Goal: Answer question/provide support: Share knowledge or assist other users

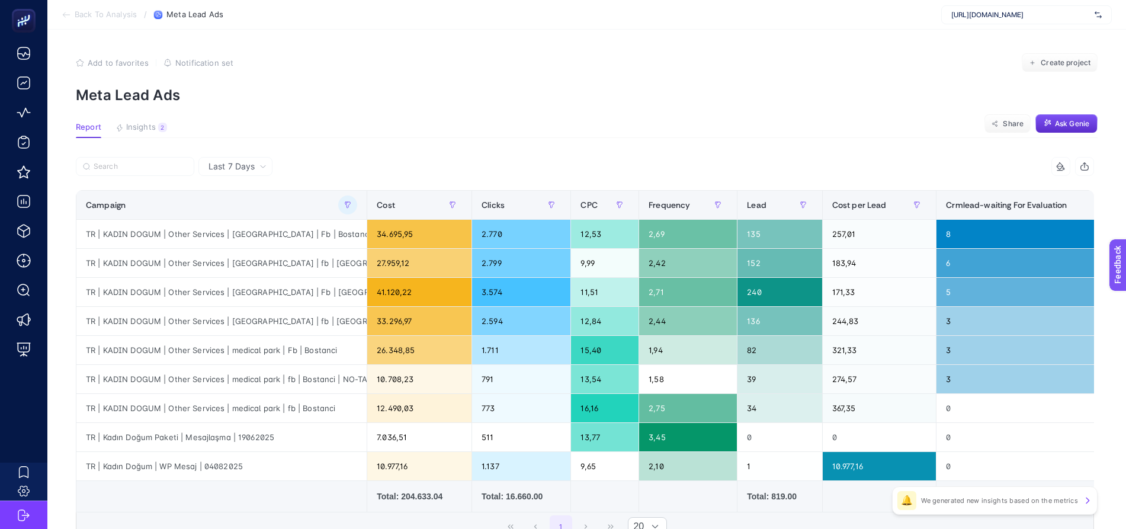
scroll to position [0, 5]
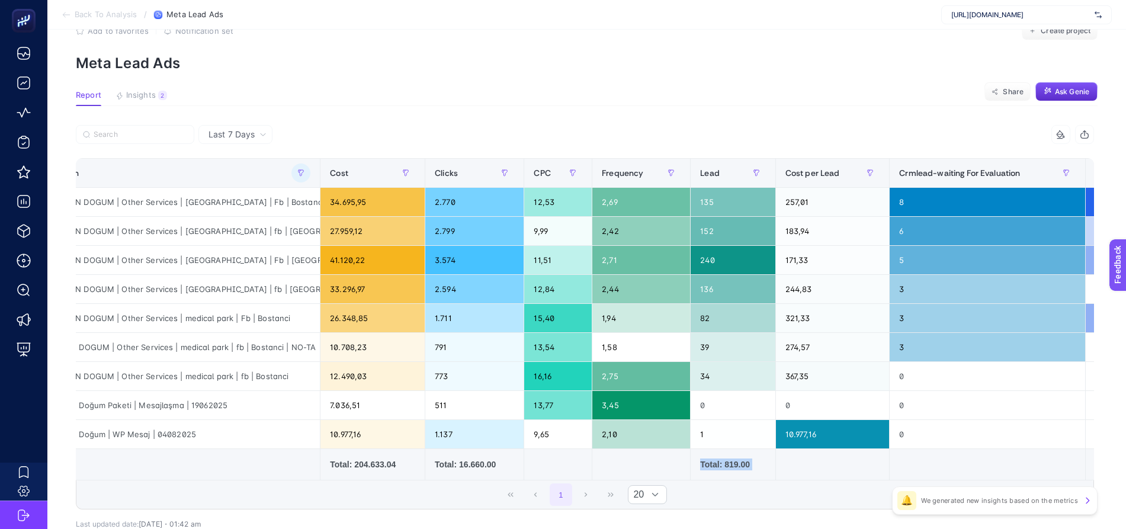
drag, startPoint x: 499, startPoint y: 512, endPoint x: 213, endPoint y: 518, distance: 285.6
click at [215, 521] on div "8 items selected Campaign Cost Clicks CPC Frequency Lead Cost per Lead Crmlead-…" at bounding box center [585, 336] width 1018 height 384
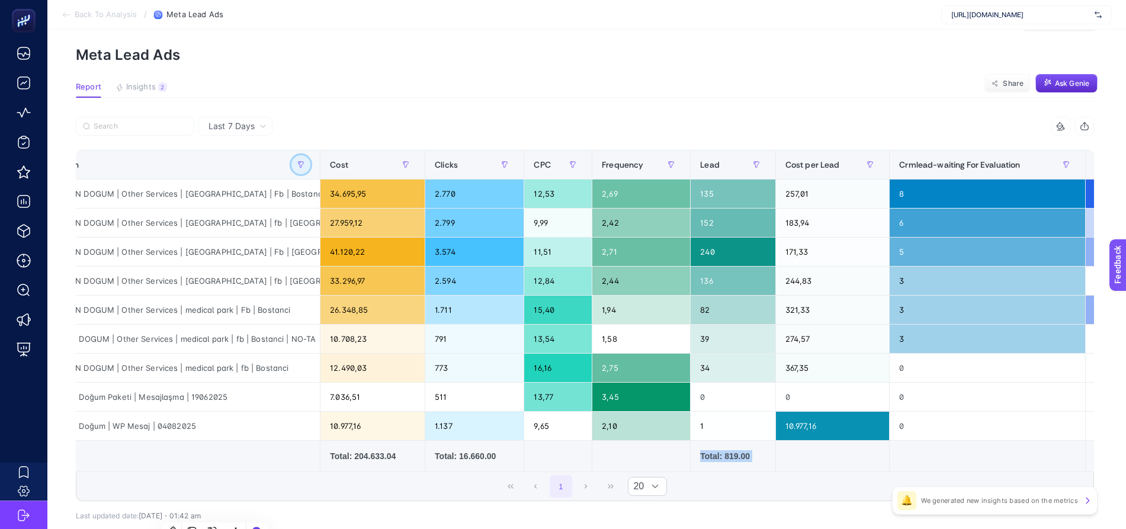
click at [299, 166] on icon "button" at bounding box center [301, 165] width 5 height 6
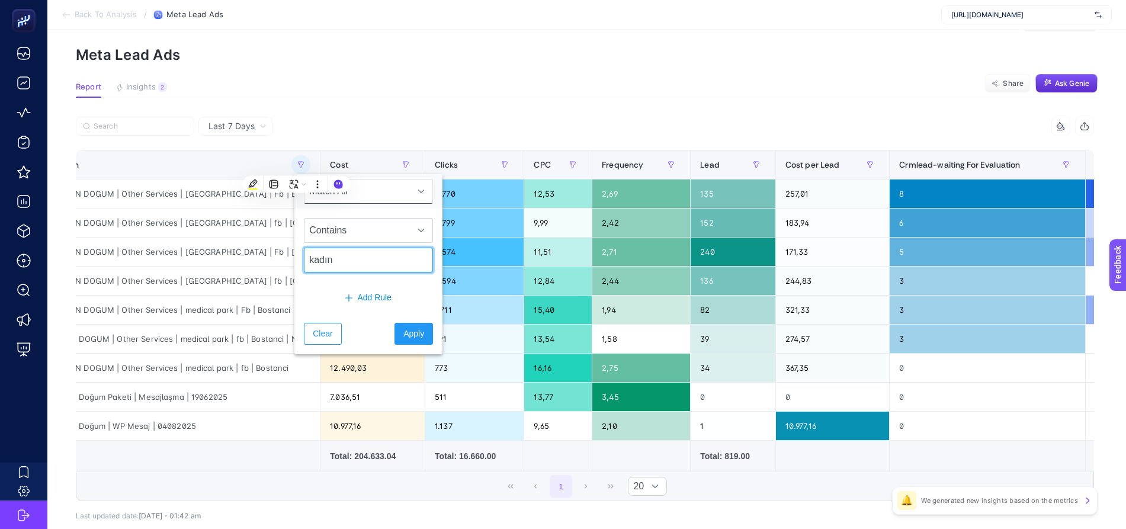
click at [367, 259] on input "kadın" at bounding box center [368, 260] width 129 height 25
type input "obezite"
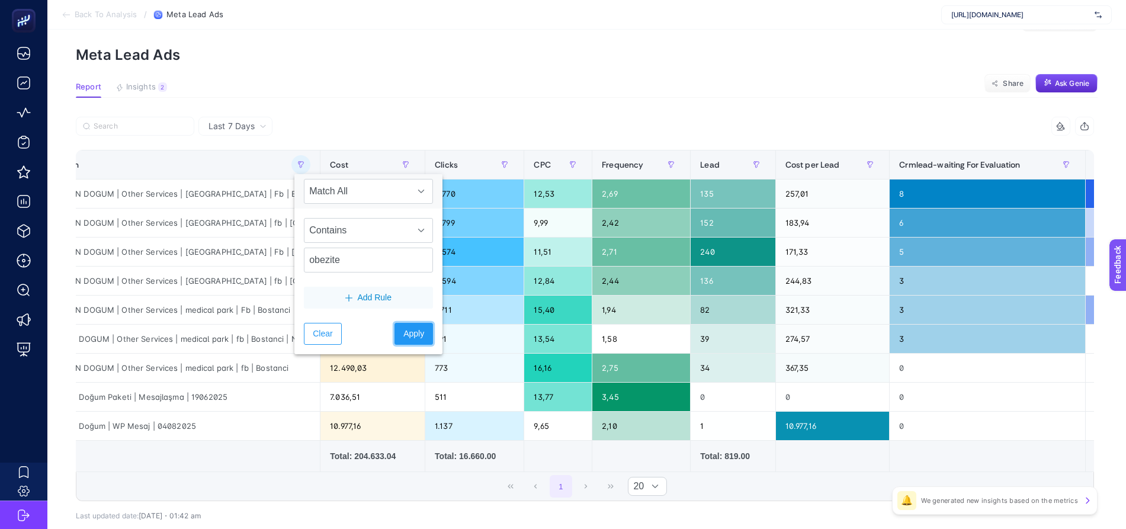
click at [403, 333] on span "Apply" at bounding box center [413, 334] width 21 height 12
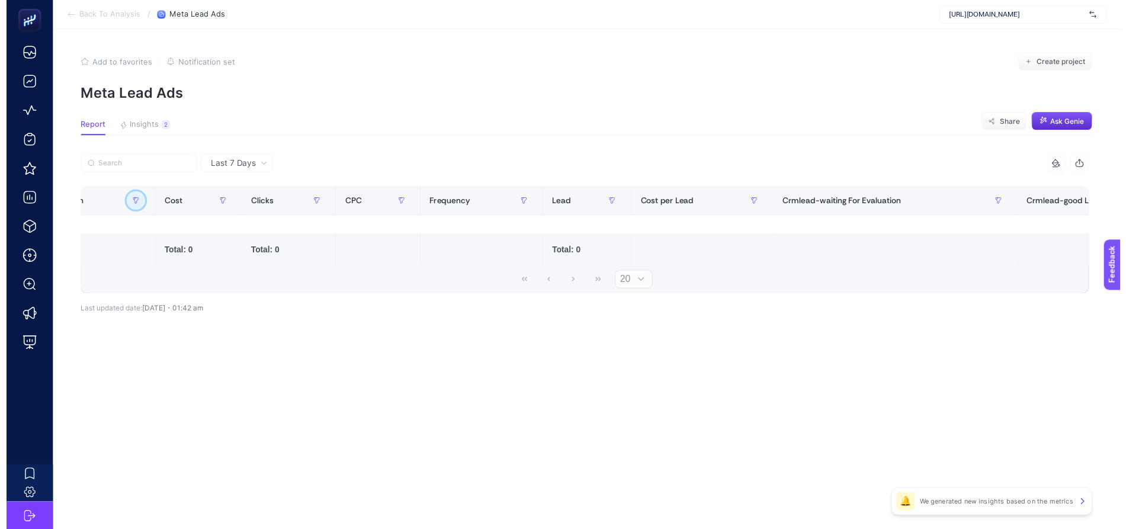
scroll to position [0, 0]
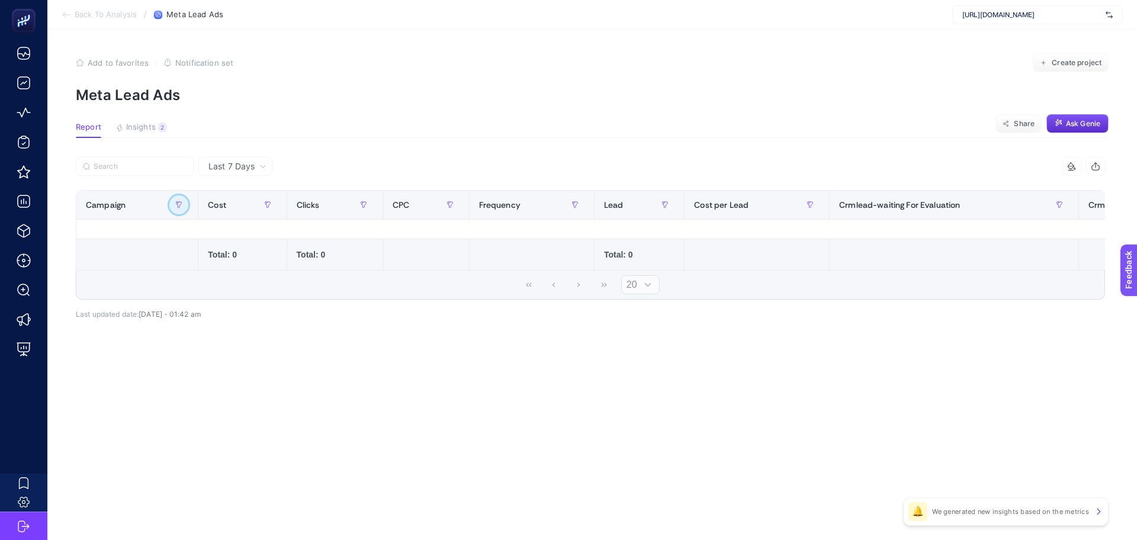
click at [176, 206] on icon "button" at bounding box center [178, 204] width 7 height 7
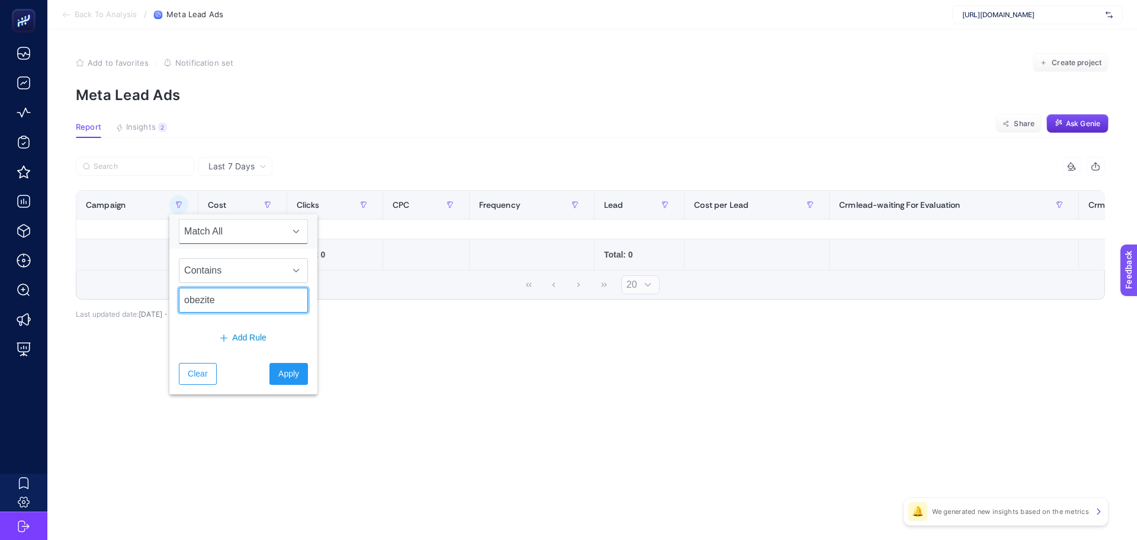
click at [214, 293] on input "obezite" at bounding box center [243, 300] width 129 height 25
type input "obes"
click at [278, 374] on span "Apply" at bounding box center [288, 374] width 21 height 12
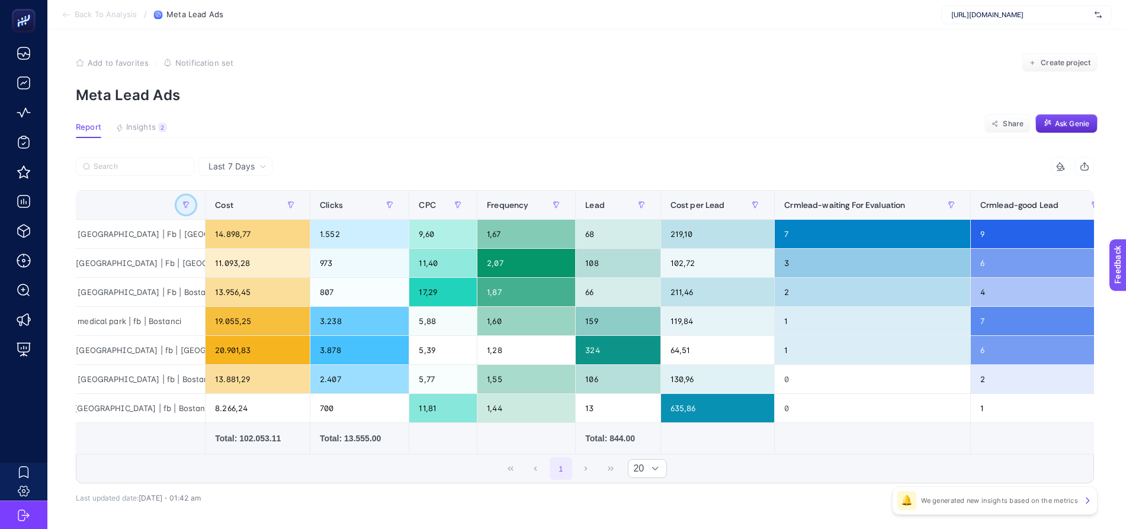
scroll to position [0, 224]
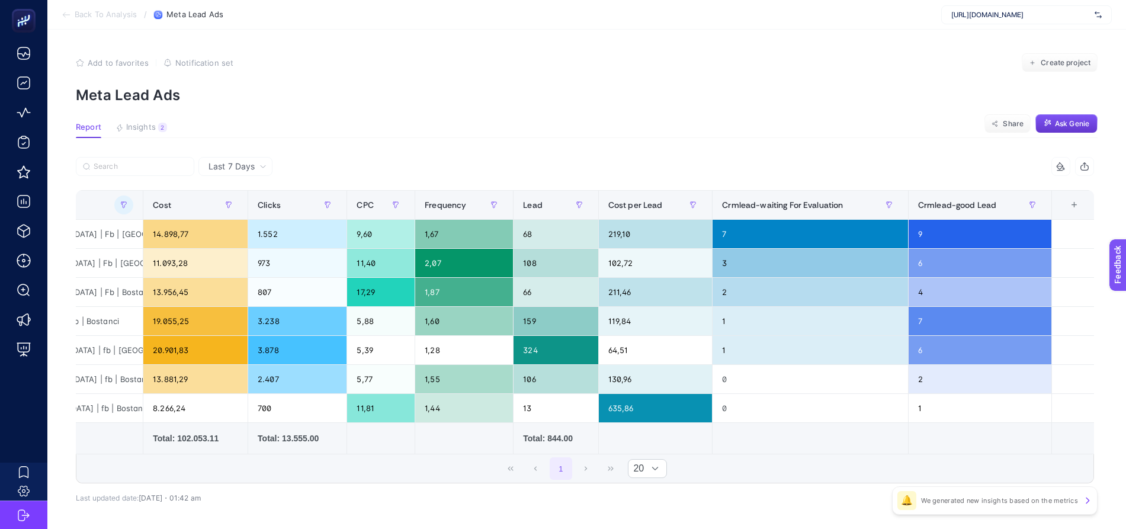
click at [1082, 117] on button "Ask Genie" at bounding box center [1066, 123] width 62 height 19
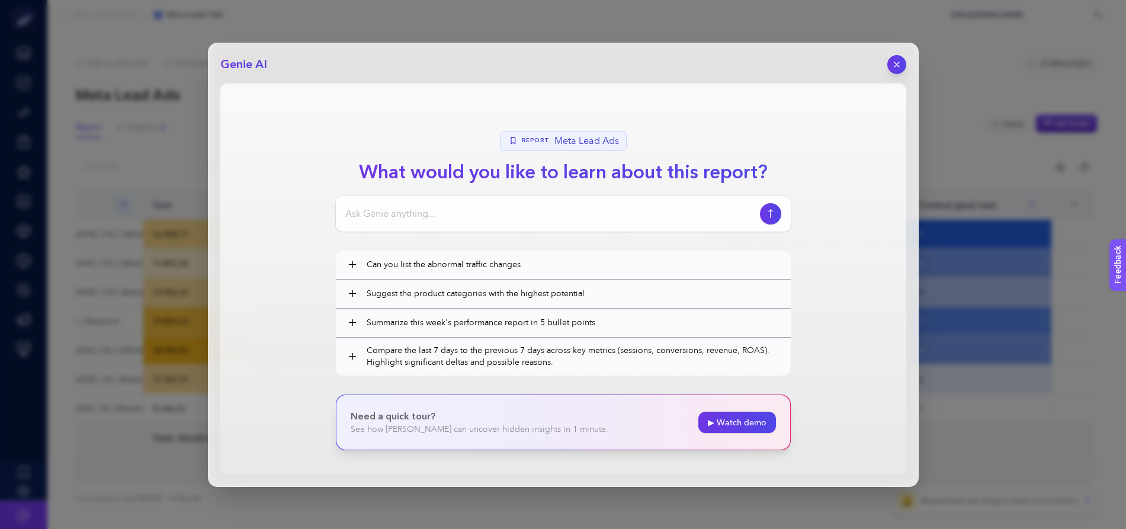
click at [608, 209] on input at bounding box center [550, 214] width 410 height 14
drag, startPoint x: 617, startPoint y: 60, endPoint x: 463, endPoint y: 69, distance: 154.2
click at [463, 69] on header "Genie AI" at bounding box center [563, 64] width 686 height 19
click at [579, 205] on div at bounding box center [563, 214] width 455 height 36
drag, startPoint x: 577, startPoint y: 207, endPoint x: 575, endPoint y: 214, distance: 7.5
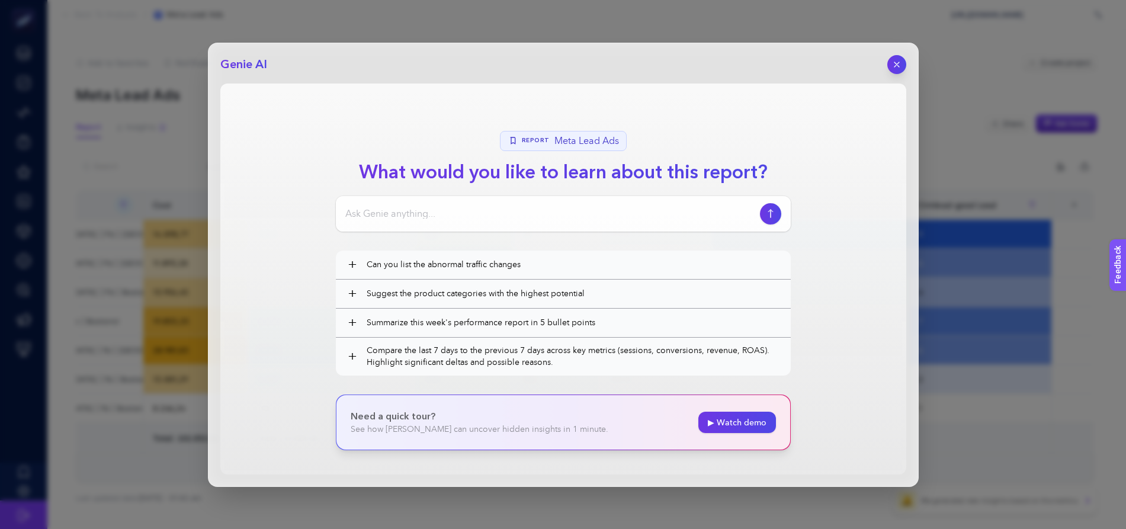
click at [576, 208] on input at bounding box center [550, 214] width 410 height 14
click at [575, 215] on input at bounding box center [550, 214] width 410 height 14
type input "crm waiting for evaluation ve good lead verilerini göz önünde bulundurduğunda h…"
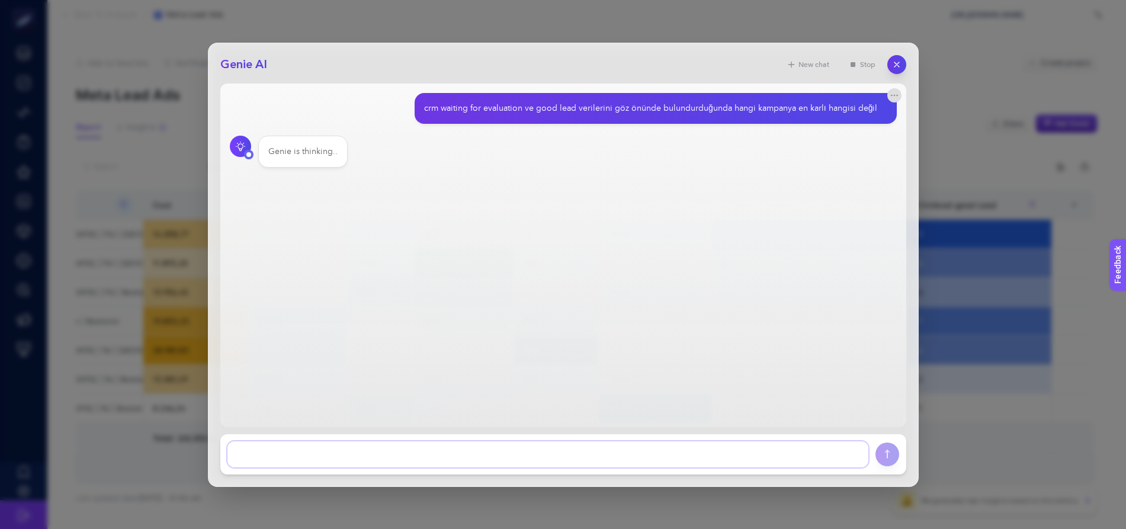
click at [386, 450] on textarea at bounding box center [547, 454] width 641 height 26
type textarea "b"
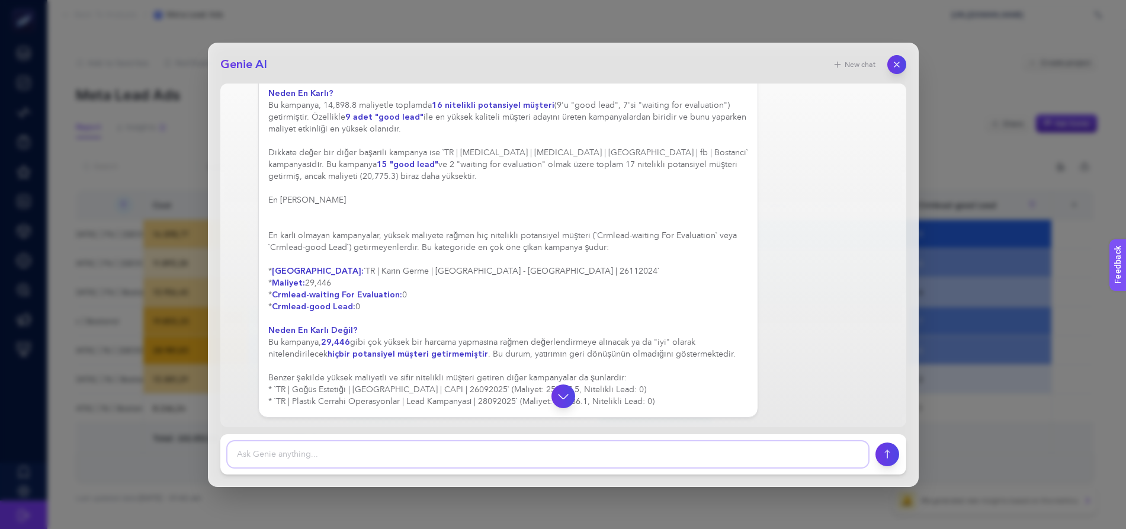
scroll to position [0, 0]
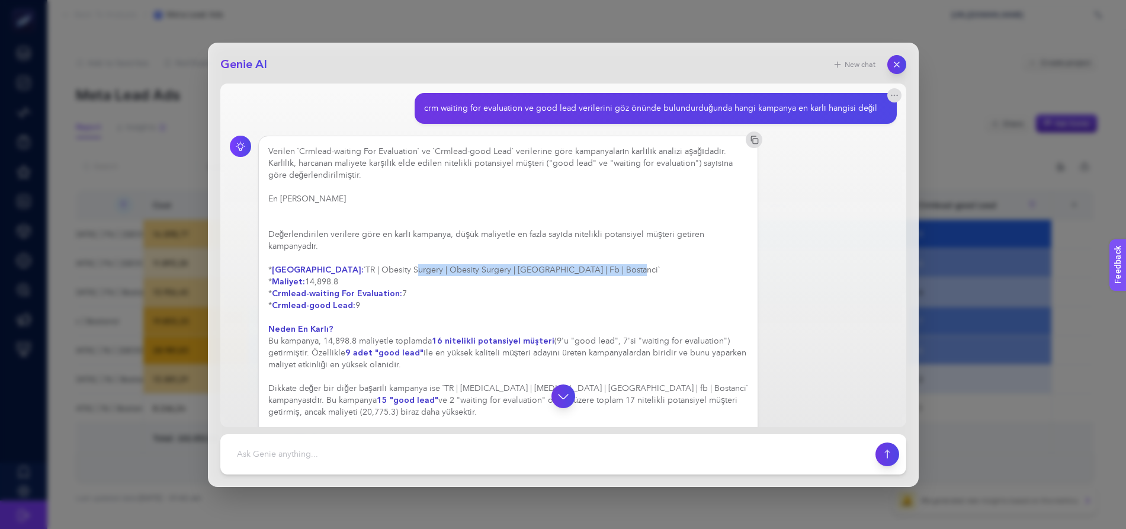
drag, startPoint x: 371, startPoint y: 271, endPoint x: 577, endPoint y: 272, distance: 206.7
click at [577, 272] on div "Verilen `Crmlead-waiting For Evaluation` ve `Crmlead-good Lead` verilerine göre…" at bounding box center [508, 395] width 480 height 498
click at [342, 243] on div "Verilen `Crmlead-waiting For Evaluation` ve `Crmlead-good Lead` verilerine göre…" at bounding box center [508, 395] width 480 height 498
click at [338, 269] on div "Verilen `Crmlead-waiting For Evaluation` ve `Crmlead-good Lead` verilerine göre…" at bounding box center [508, 395] width 480 height 498
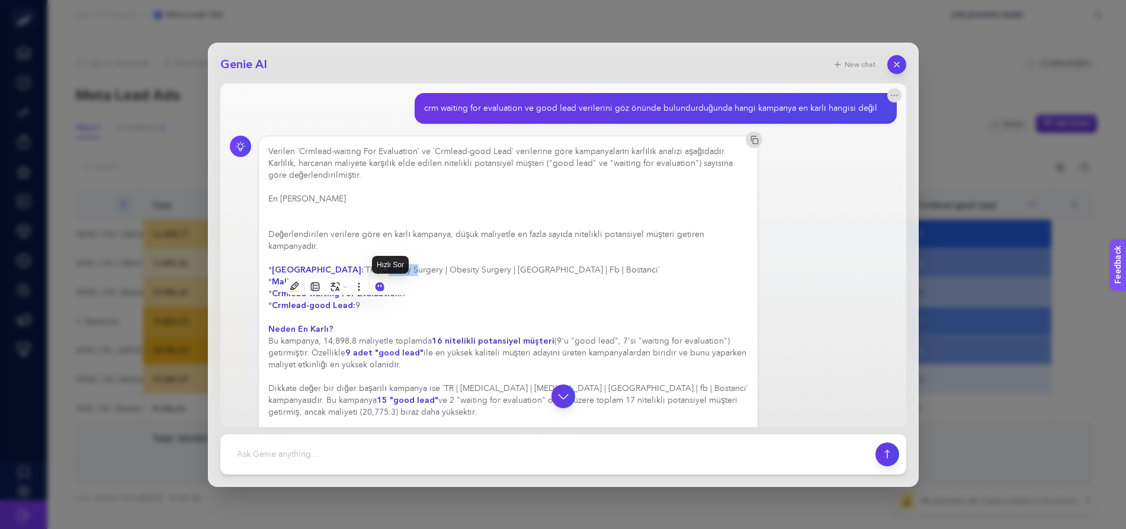
copy div "Obesity"
click at [404, 437] on footer at bounding box center [563, 454] width 686 height 40
click at [400, 445] on textarea at bounding box center [547, 454] width 641 height 26
paste textarea "Obesity"
type textarea "sadece içinde Obesity geçen kampanyalar üzerinden değerlendirme yap"
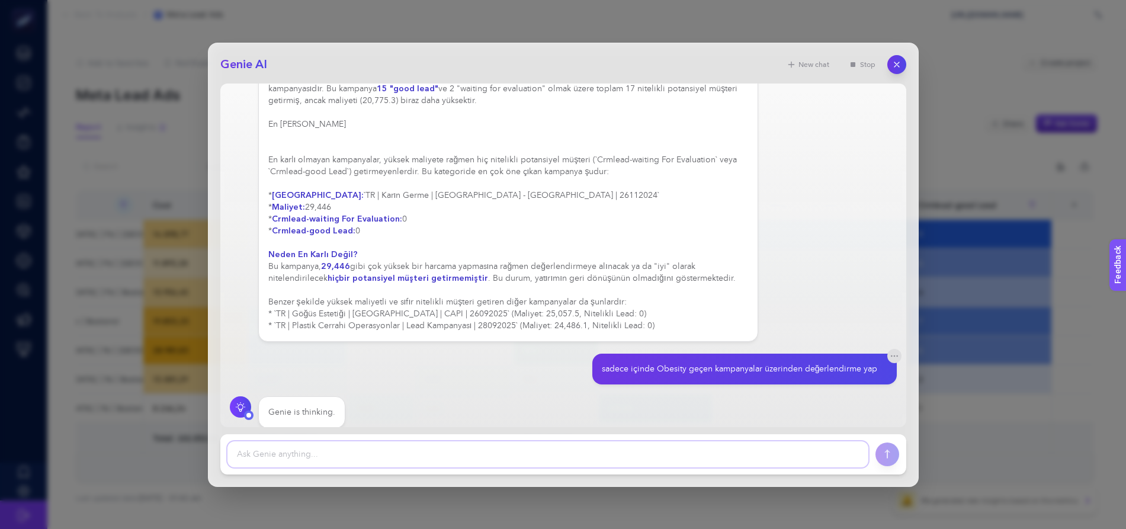
scroll to position [322, 0]
